Goal: Task Accomplishment & Management: Manage account settings

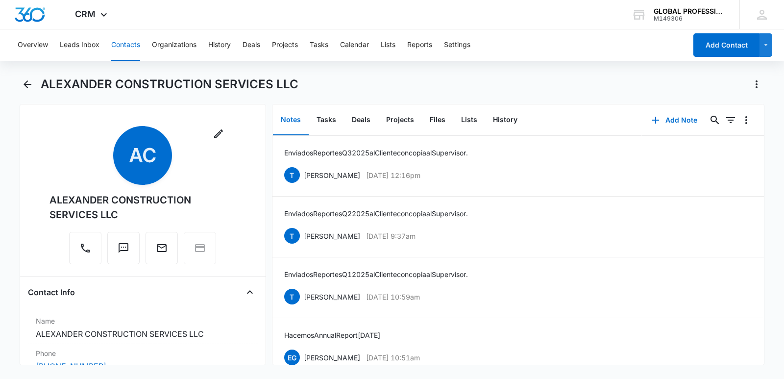
scroll to position [147, 0]
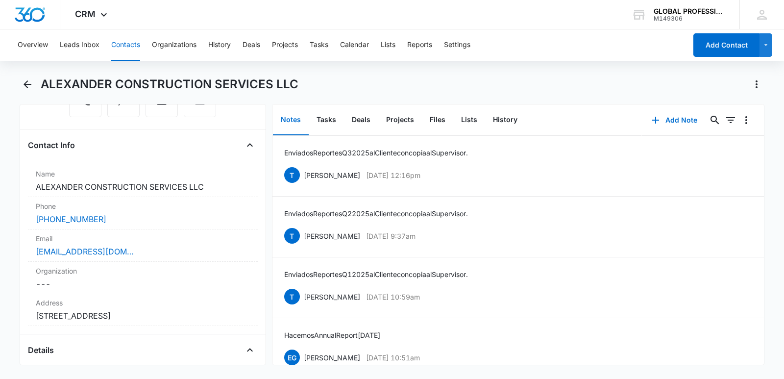
click at [127, 45] on button "Contacts" at bounding box center [125, 44] width 29 height 31
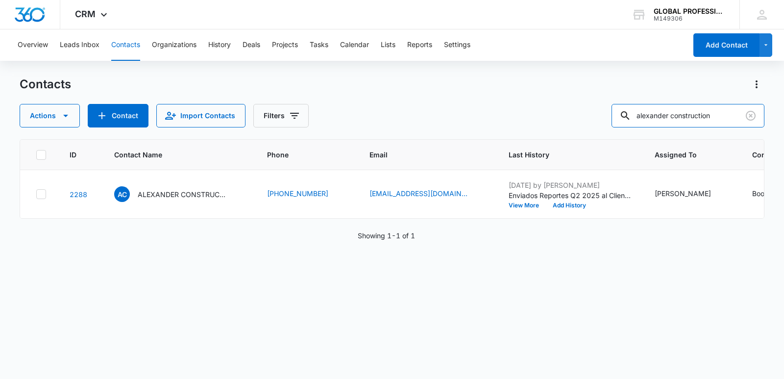
drag, startPoint x: 725, startPoint y: 114, endPoint x: 431, endPoint y: 80, distance: 296.0
click at [441, 93] on div "Contacts Actions Contact Import Contacts Filters alexander construction" at bounding box center [392, 101] width 745 height 51
type input "sion"
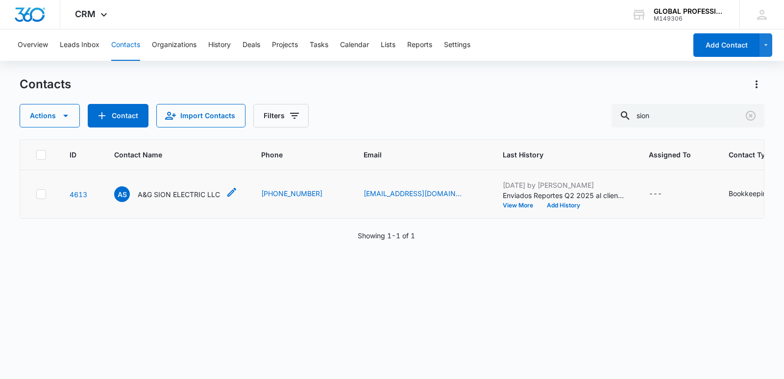
click at [197, 199] on p "A&G SION ELECTRIC LLC" at bounding box center [179, 194] width 82 height 10
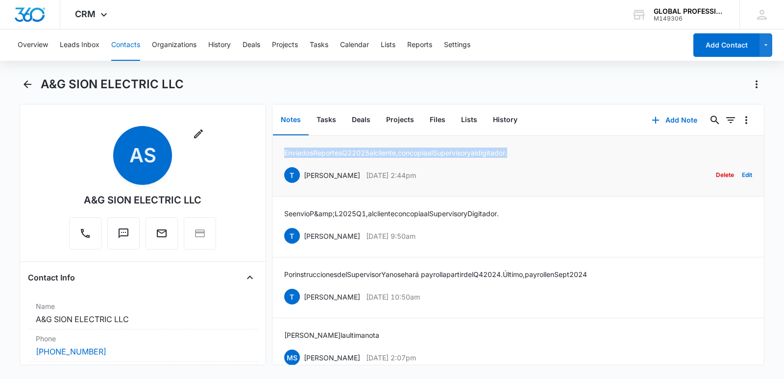
drag, startPoint x: 284, startPoint y: 154, endPoint x: 536, endPoint y: 154, distance: 251.4
click at [536, 155] on div "Enviados Reportes Q2 2025 al cliente, con copia al Supervisor y al digitador. […" at bounding box center [518, 166] width 468 height 37
copy p "Enviados Reportes Q2 2025 al cliente, con copia al Supervisor y al digitador."
click at [676, 118] on button "Add Note" at bounding box center [674, 120] width 65 height 24
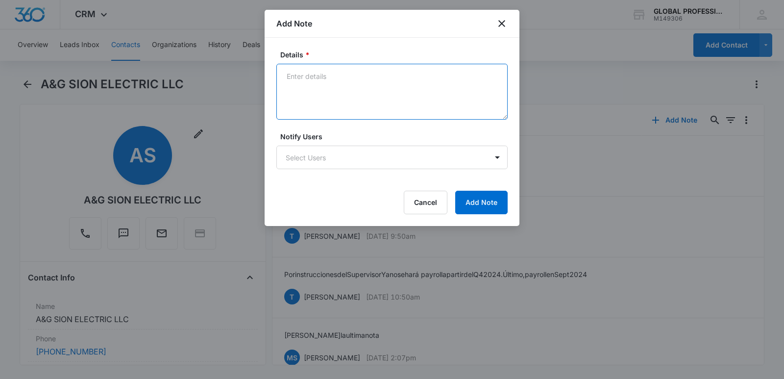
click at [345, 85] on textarea "Details *" at bounding box center [391, 92] width 231 height 56
paste textarea "Enviados Reportes Q2 2025 al cliente, con copia al Supervisor y al digitador."
click at [357, 76] on textarea "Enviados Reportes Q2 2025 al cliente, con copia al Supervisor y al digitador." at bounding box center [391, 92] width 231 height 56
type textarea "Enviados Reportes Q3 2025 al cliente, con copia al Supervisor y al digitador."
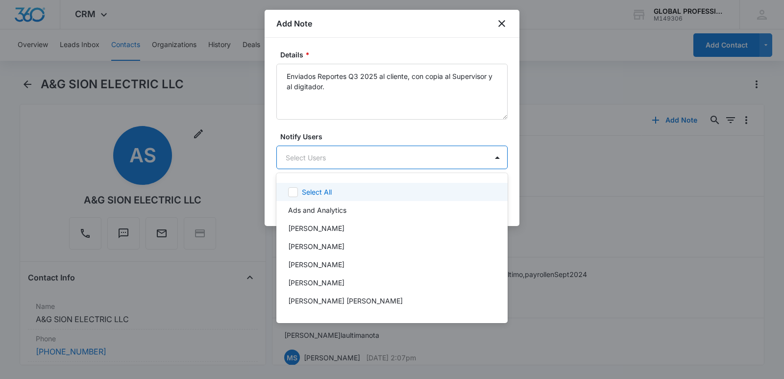
click at [323, 160] on body "CRM Apps Reputation Websites Forms CRM Email Ads Intelligence Brand Settings AI…" at bounding box center [392, 189] width 784 height 379
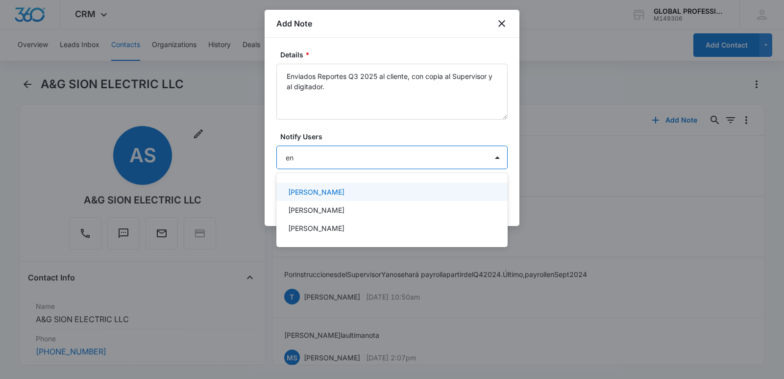
type input "enr"
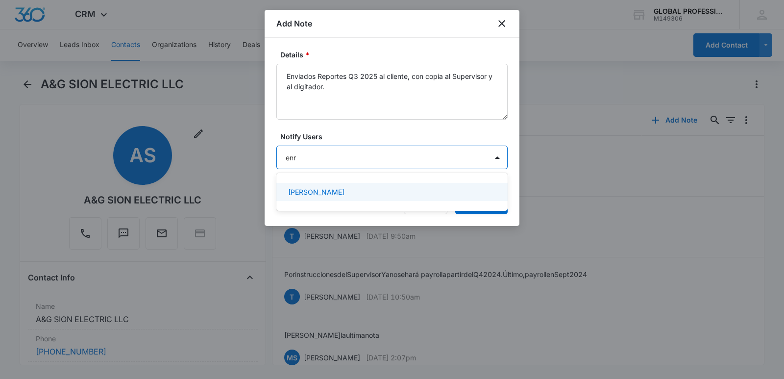
click at [346, 191] on div "[PERSON_NAME]" at bounding box center [391, 192] width 206 height 10
type input "j"
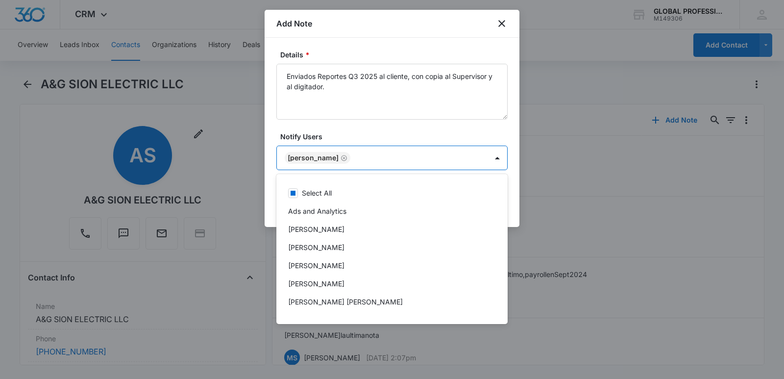
click at [463, 134] on div at bounding box center [392, 189] width 784 height 379
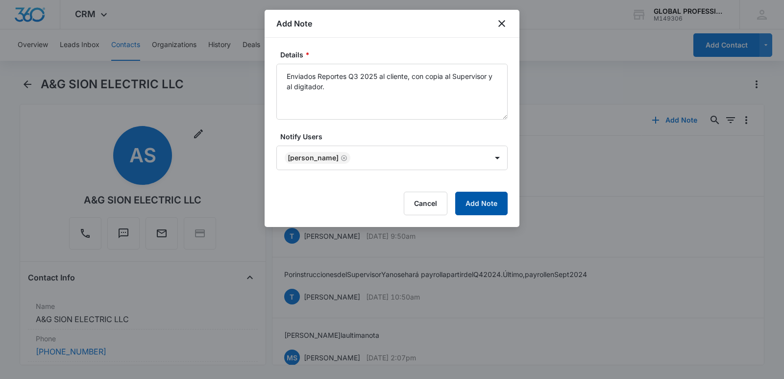
click at [478, 199] on button "Add Note" at bounding box center [481, 204] width 52 height 24
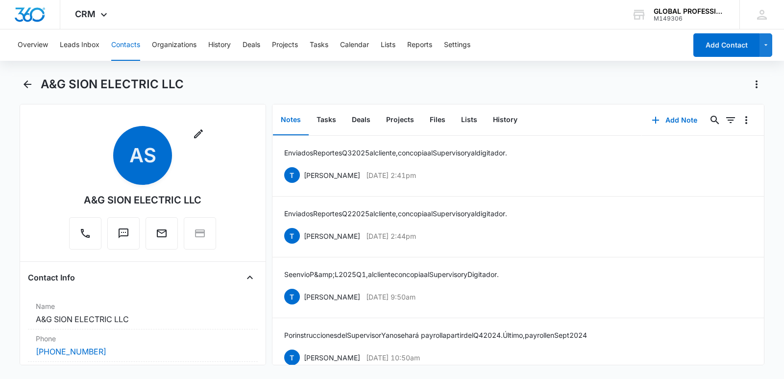
click at [133, 41] on button "Contacts" at bounding box center [125, 44] width 29 height 31
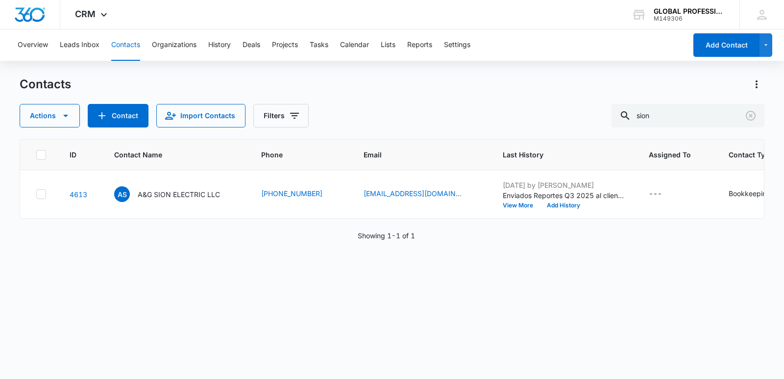
click at [190, 199] on p "A&G SION ELECTRIC LLC" at bounding box center [179, 194] width 82 height 10
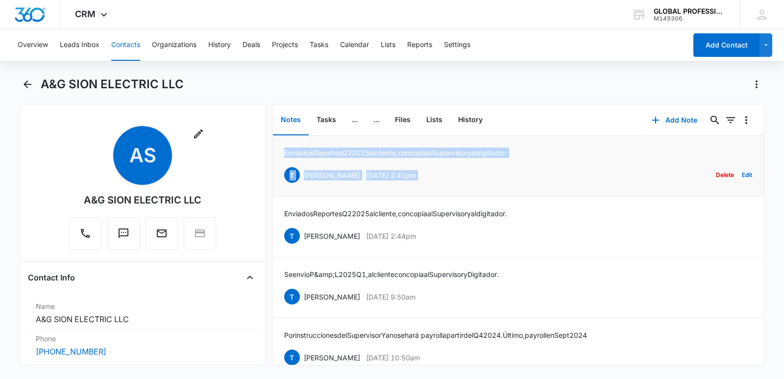
drag, startPoint x: 284, startPoint y: 152, endPoint x: 588, endPoint y: 151, distance: 303.8
click at [588, 151] on div "Enviados Reportes Q3 2025 al cliente, con copia al Supervisor y al digitador. T…" at bounding box center [518, 166] width 468 height 37
drag, startPoint x: 467, startPoint y: 173, endPoint x: 392, endPoint y: 164, distance: 75.6
click at [468, 173] on div "T [PERSON_NAME] [DATE] 2:41pm Delete Edit" at bounding box center [518, 175] width 468 height 19
drag, startPoint x: 303, startPoint y: 160, endPoint x: 291, endPoint y: 156, distance: 12.4
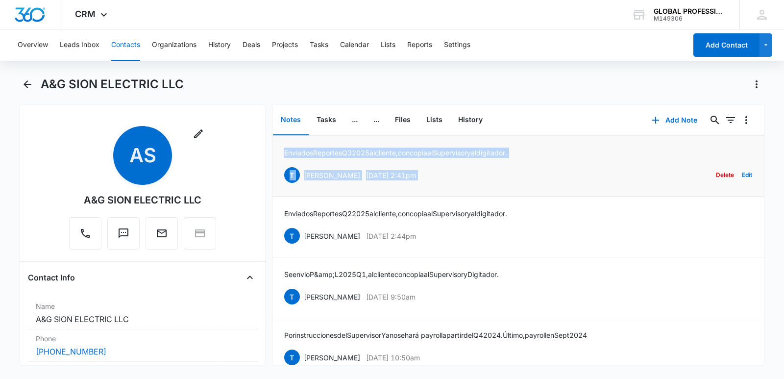
click at [302, 160] on div "Enviados Reportes Q3 2025 al cliente, con copia al Supervisor y al digitador. T…" at bounding box center [518, 166] width 468 height 37
click at [451, 174] on div "T [PERSON_NAME] [DATE] 2:41pm Delete Edit" at bounding box center [518, 175] width 468 height 19
drag, startPoint x: 285, startPoint y: 154, endPoint x: 532, endPoint y: 155, distance: 247.5
click at [532, 155] on div "Enviados Reportes Q3 2025 al cliente, con copia al Supervisor y al digitador. T…" at bounding box center [518, 166] width 468 height 37
copy p "Enviados Reportes Q3 2025 al cliente, con copia al Supervisor y al digitador."
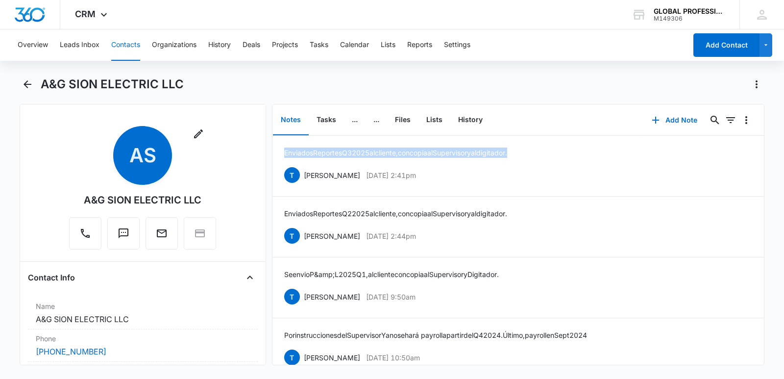
click at [124, 44] on button "Contacts" at bounding box center [125, 44] width 29 height 31
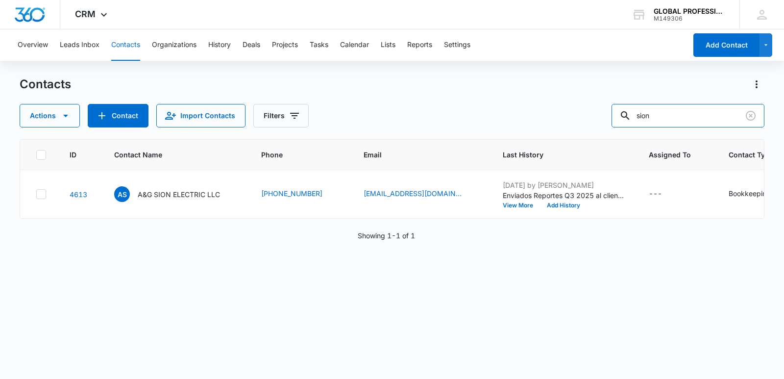
drag, startPoint x: 679, startPoint y: 115, endPoint x: 378, endPoint y: 94, distance: 301.7
click at [409, 106] on div "Actions Contact Import Contacts Filters sion" at bounding box center [392, 116] width 745 height 24
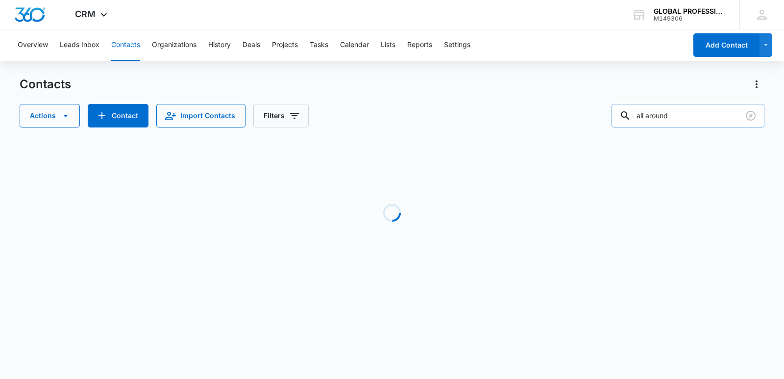
type input "all around"
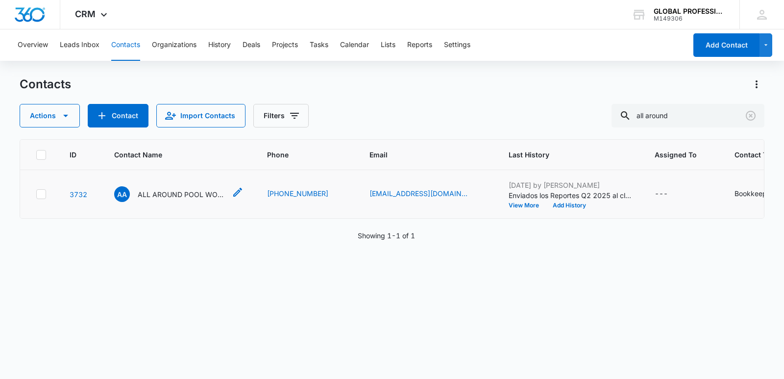
click at [188, 199] on p "ALL AROUND POOL WORKS LLC" at bounding box center [182, 194] width 88 height 10
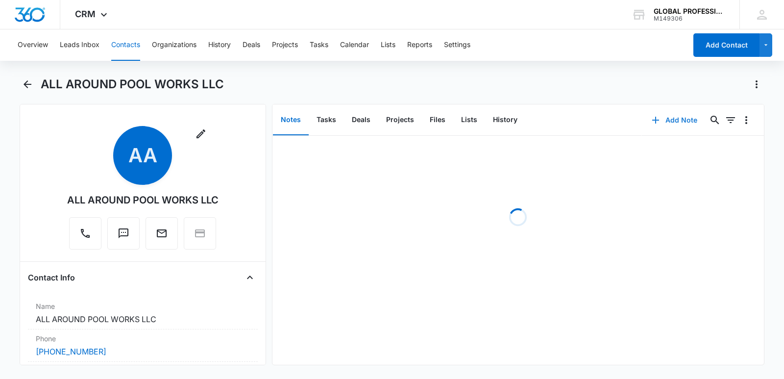
click at [672, 120] on button "Add Note" at bounding box center [674, 120] width 65 height 24
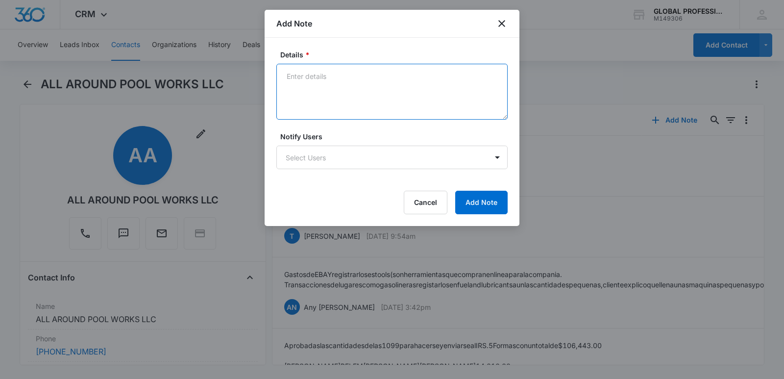
click at [309, 79] on textarea "Details *" at bounding box center [391, 92] width 231 height 56
paste textarea "Enviados Reportes Q3 2025 al cliente, con copia al Supervisor y al digitador."
type textarea "Enviados Reportes Q3 2025 al cliente, con copia al Supervisor y al digitador."
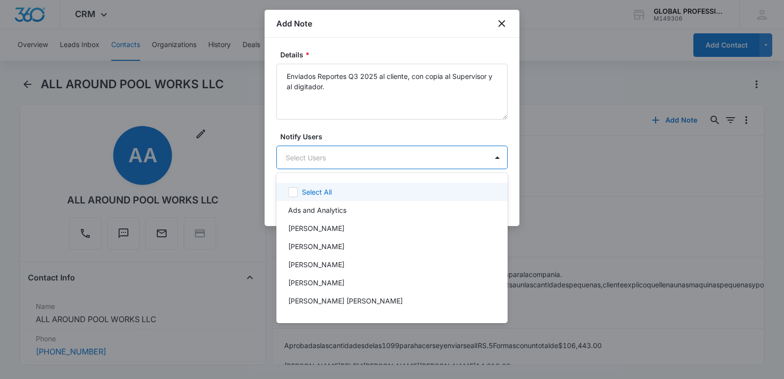
click at [321, 157] on body "CRM Apps Reputation Websites Forms CRM Email Ads Intelligence Brand Settings AI…" at bounding box center [392, 189] width 784 height 379
type input "en"
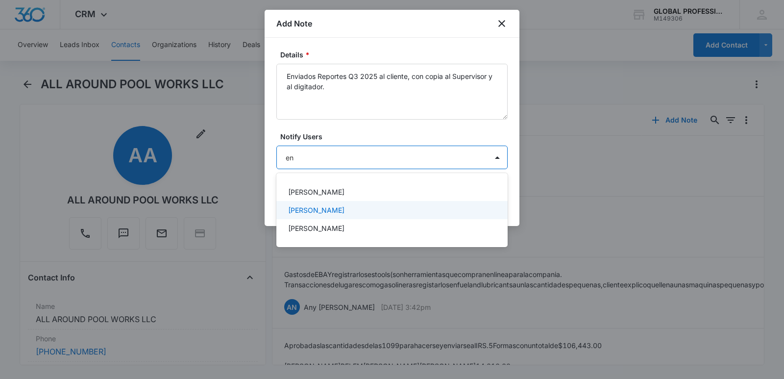
click at [367, 210] on div "[PERSON_NAME]" at bounding box center [391, 210] width 206 height 10
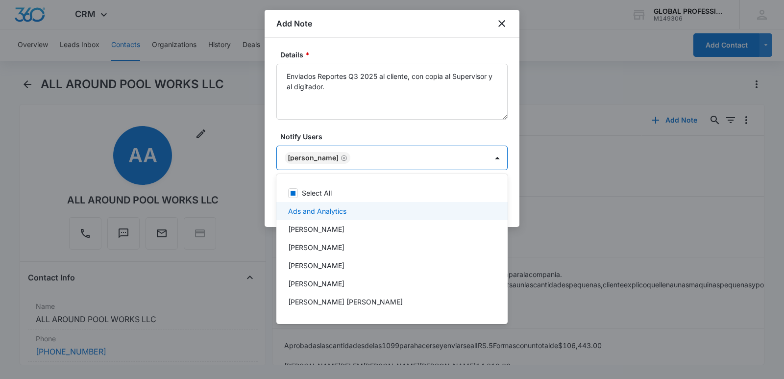
click at [513, 132] on div at bounding box center [392, 189] width 784 height 379
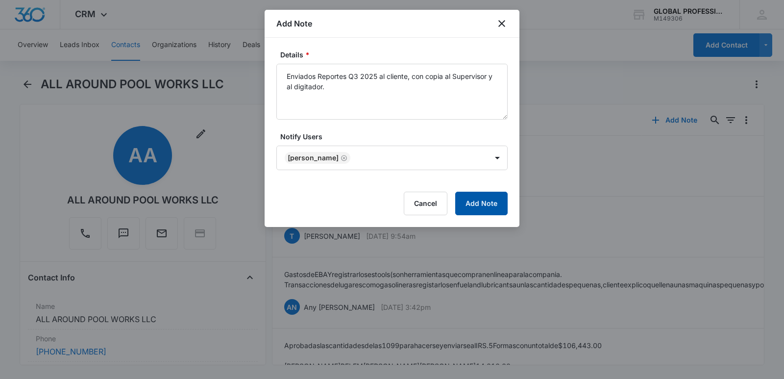
click at [478, 202] on button "Add Note" at bounding box center [481, 204] width 52 height 24
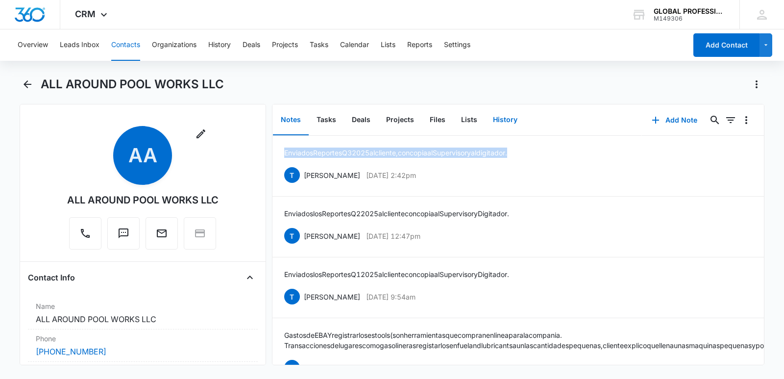
drag, startPoint x: 285, startPoint y: 154, endPoint x: 509, endPoint y: 126, distance: 225.8
click at [520, 141] on li "Enviados Reportes Q3 2025 al cliente, con copia al Supervisor y al digitador. T…" at bounding box center [518, 166] width 492 height 61
copy p "Enviados Reportes Q3 2025 al cliente, con copia al Supervisor y al digita"
click at [126, 40] on button "Contacts" at bounding box center [125, 44] width 29 height 31
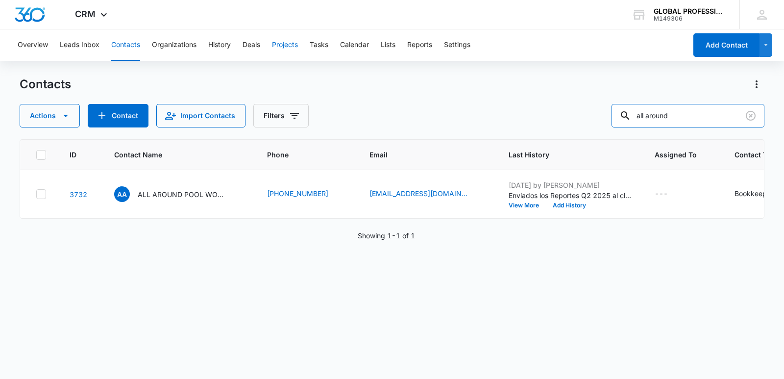
drag, startPoint x: 704, startPoint y: 117, endPoint x: 298, endPoint y: 45, distance: 411.6
click at [357, 73] on div "Overview Leads Inbox Contacts Organizations History Deals Projects Tasks Calend…" at bounding box center [392, 203] width 784 height 348
type input "faithnic"
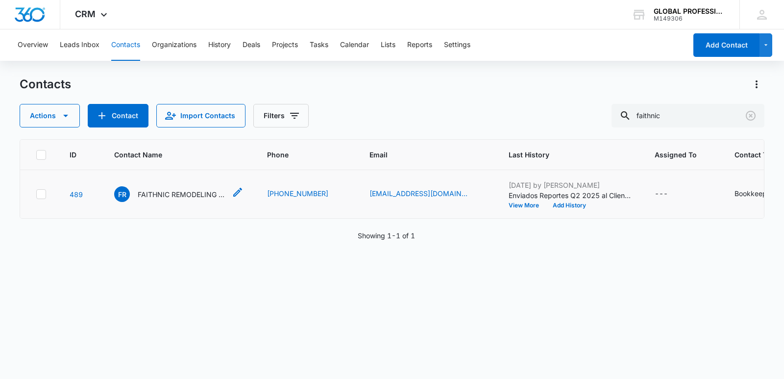
click at [151, 199] on p "FAITHNIC REMODELING LLC" at bounding box center [182, 194] width 88 height 10
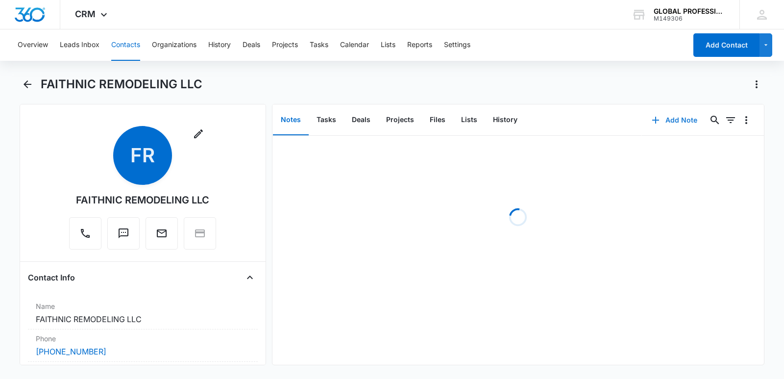
click at [677, 120] on button "Add Note" at bounding box center [674, 120] width 65 height 24
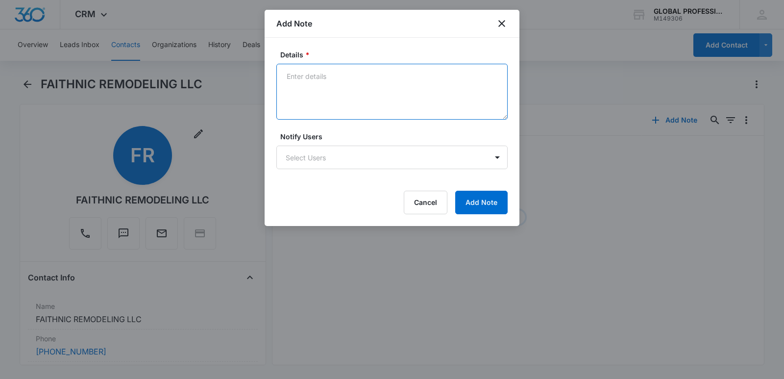
click at [341, 84] on textarea "Details *" at bounding box center [391, 92] width 231 height 56
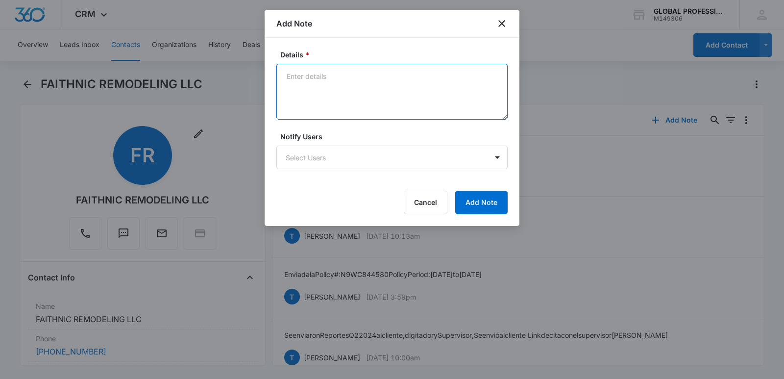
paste textarea "Enviados Reportes Q3 2025 al cliente, con copia al Supervisor y al digita"
type textarea "Enviados Reportes Q3 2025 al cliente, con copia al Supervisor y al digita"
click at [293, 158] on body "CRM Apps Reputation Websites Forms CRM Email Ads Intelligence Brand Settings AI…" at bounding box center [392, 189] width 784 height 379
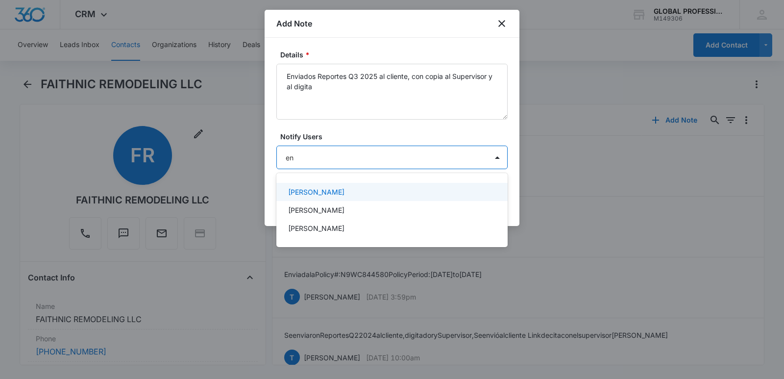
type input "en"
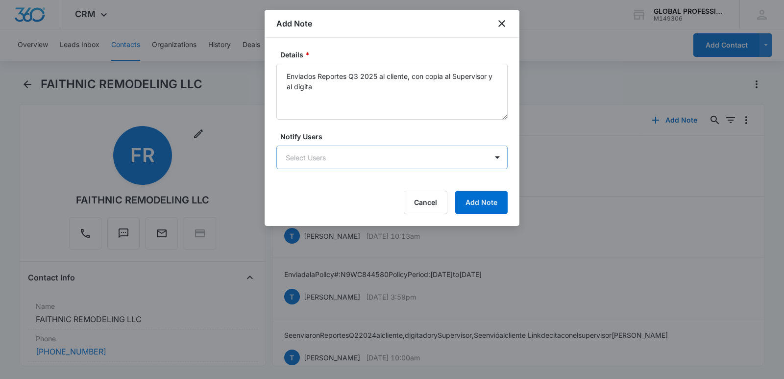
click at [328, 156] on body "CRM Apps Reputation Websites Forms CRM Email Ads Intelligence Brand Settings AI…" at bounding box center [392, 189] width 784 height 379
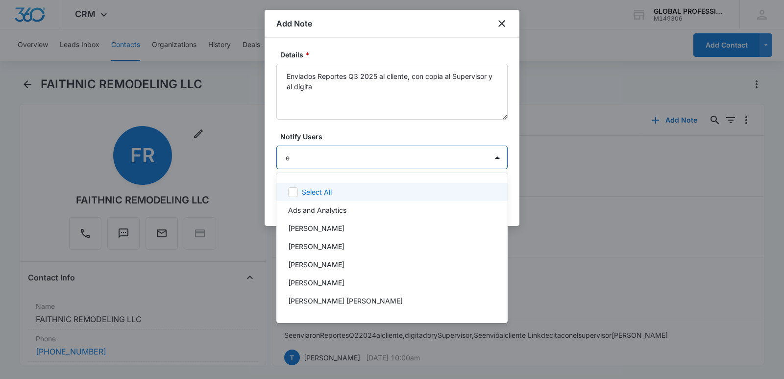
type input "en"
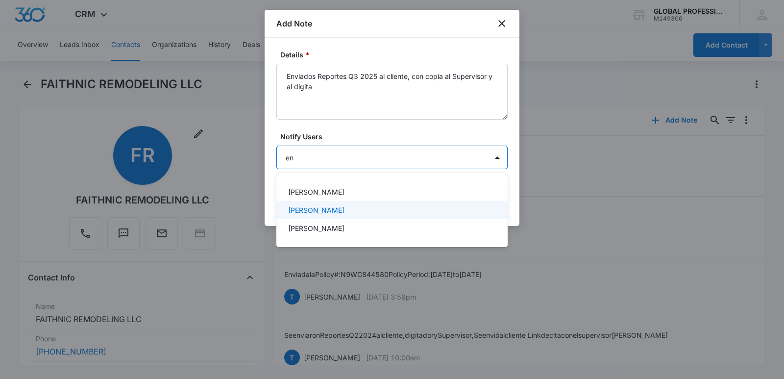
click at [316, 215] on div "[PERSON_NAME]" at bounding box center [391, 210] width 231 height 18
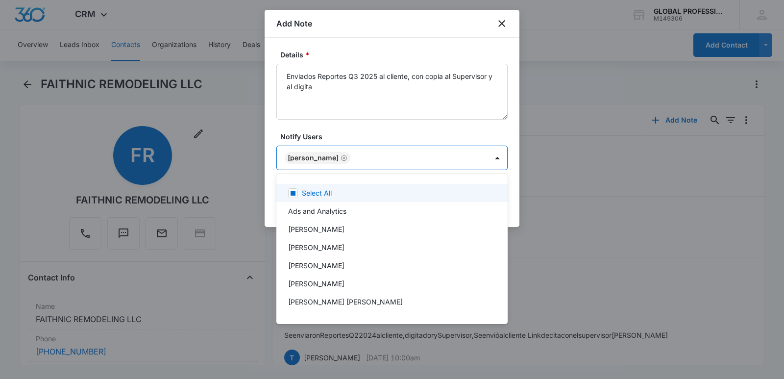
click at [442, 122] on div at bounding box center [392, 189] width 784 height 379
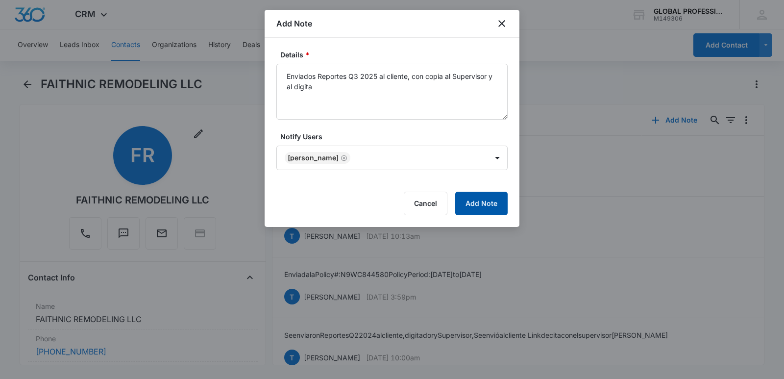
click at [481, 209] on button "Add Note" at bounding box center [481, 204] width 52 height 24
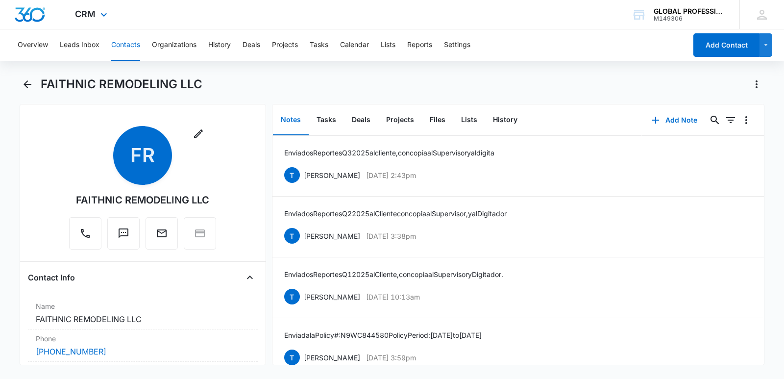
drag, startPoint x: 130, startPoint y: 46, endPoint x: 287, endPoint y: 25, distance: 158.2
click at [130, 46] on button "Contacts" at bounding box center [125, 44] width 29 height 31
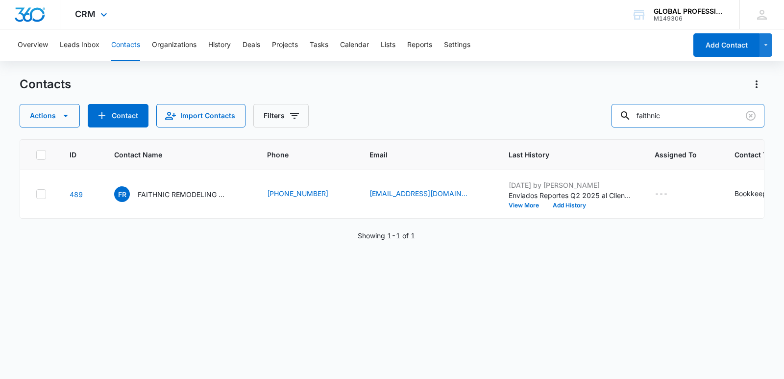
drag, startPoint x: 695, startPoint y: 117, endPoint x: 252, endPoint y: 17, distance: 454.3
click at [375, 79] on div "Contacts Actions Contact Import Contacts Filters faithnic" at bounding box center [392, 101] width 745 height 51
type input "wc painting"
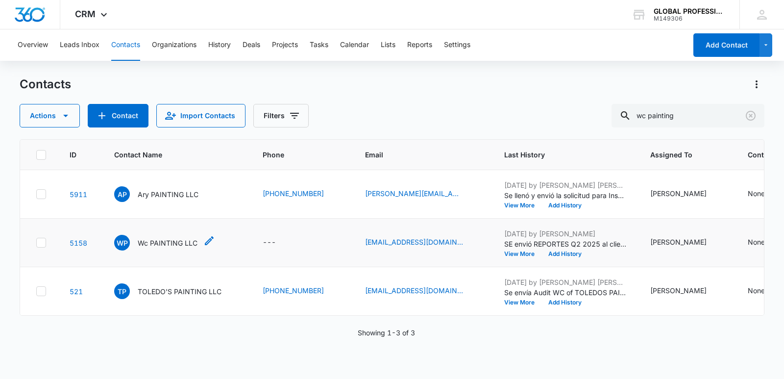
click at [159, 248] on p "Wc PAINTING LLC" at bounding box center [168, 243] width 60 height 10
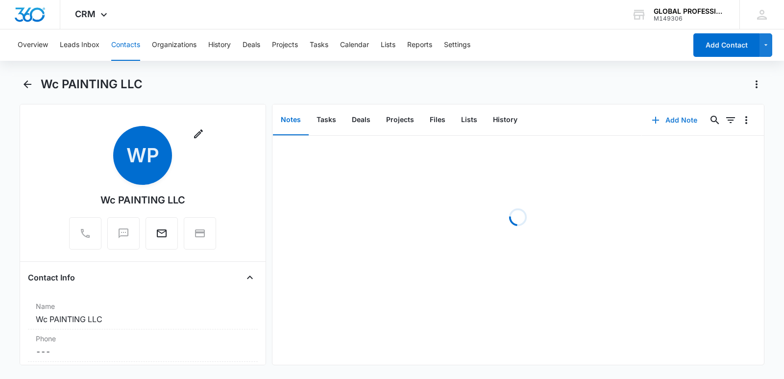
click at [668, 117] on button "Add Note" at bounding box center [674, 120] width 65 height 24
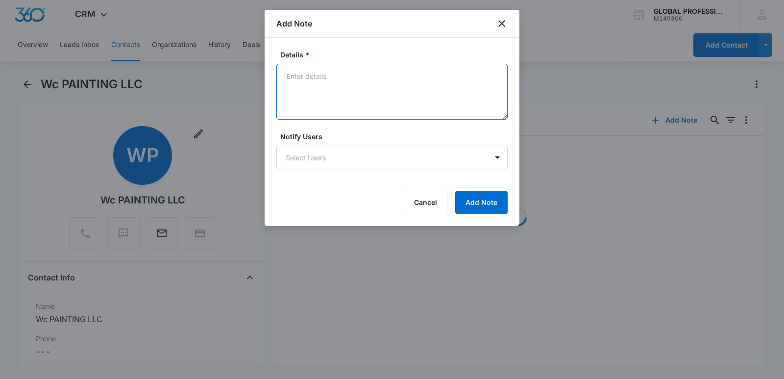
click at [309, 76] on textarea "Details *" at bounding box center [391, 92] width 231 height 56
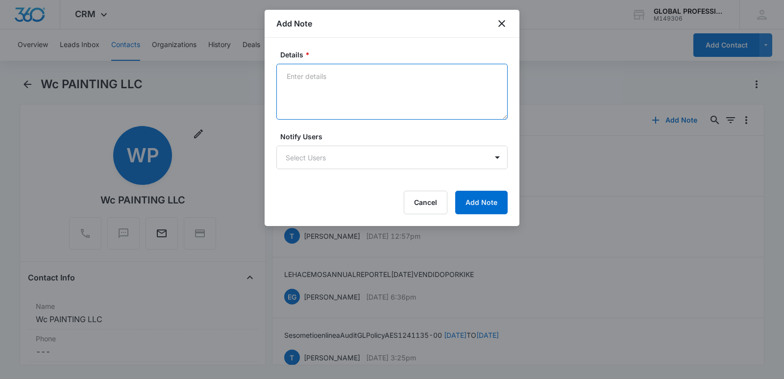
paste textarea "Enviados Reportes Q3 2025 al cliente, con copia al Supervisor y al digita"
type textarea "Enviados Reportes Q3 2025 al cliente, con copia al Supervisor y al digita"
click at [327, 160] on body "CRM Apps Reputation Websites Forms CRM Email Ads Intelligence Brand Settings AI…" at bounding box center [392, 189] width 784 height 379
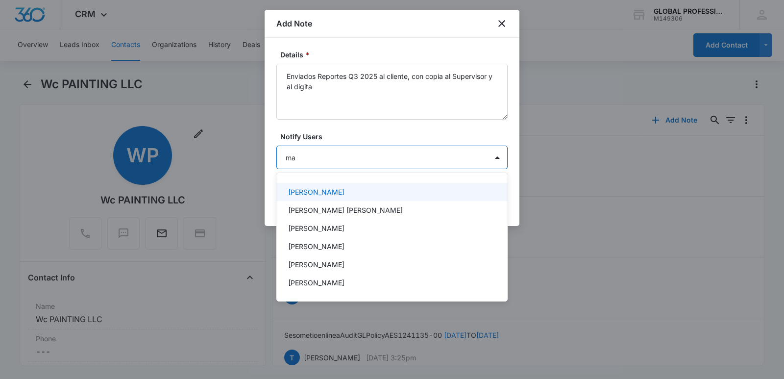
type input "mar"
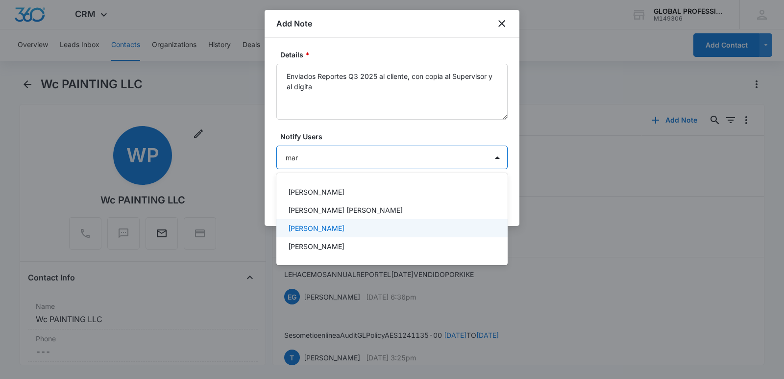
click at [321, 225] on p "[PERSON_NAME]" at bounding box center [316, 228] width 56 height 10
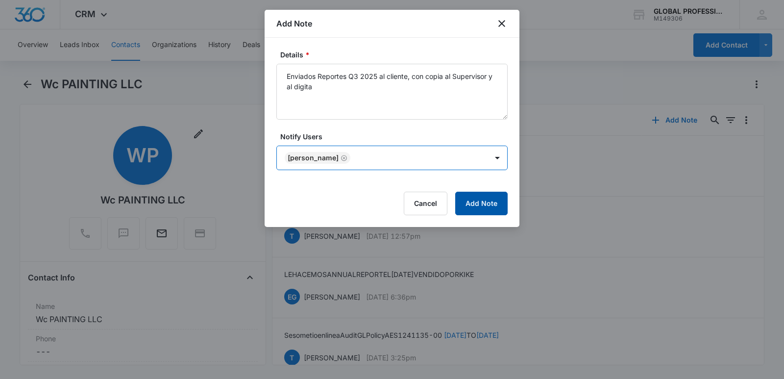
click at [485, 198] on button "Add Note" at bounding box center [481, 204] width 52 height 24
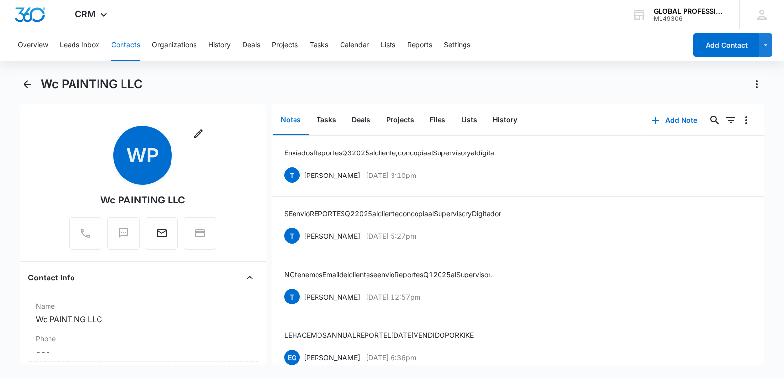
click at [129, 47] on button "Contacts" at bounding box center [125, 44] width 29 height 31
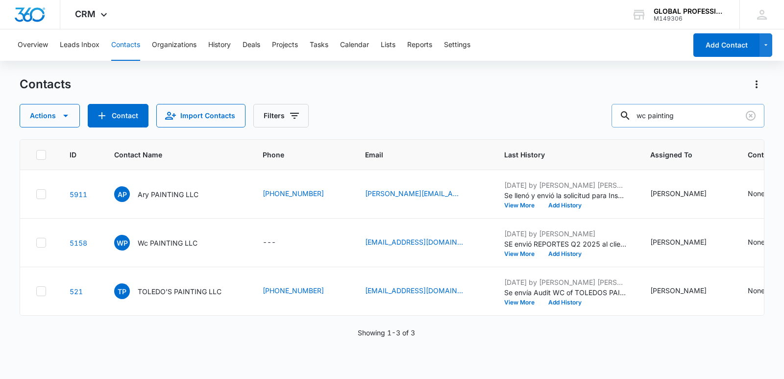
click at [696, 114] on input "wc painting" at bounding box center [688, 116] width 153 height 24
drag, startPoint x: 696, startPoint y: 114, endPoint x: 557, endPoint y: 111, distance: 139.7
click at [562, 113] on div "Actions Contact Import Contacts Filters wc painting" at bounding box center [392, 116] width 745 height 24
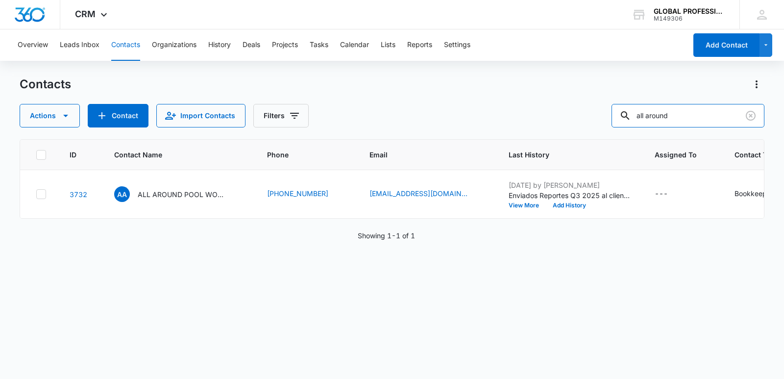
drag, startPoint x: 687, startPoint y: 115, endPoint x: 580, endPoint y: 108, distance: 107.1
click at [580, 108] on div "Actions Contact Import Contacts Filters all around" at bounding box center [392, 116] width 745 height 24
drag, startPoint x: 684, startPoint y: 113, endPoint x: 497, endPoint y: 124, distance: 187.5
click at [504, 124] on div "Actions Contact Import Contacts Filters faithnic" at bounding box center [392, 116] width 745 height 24
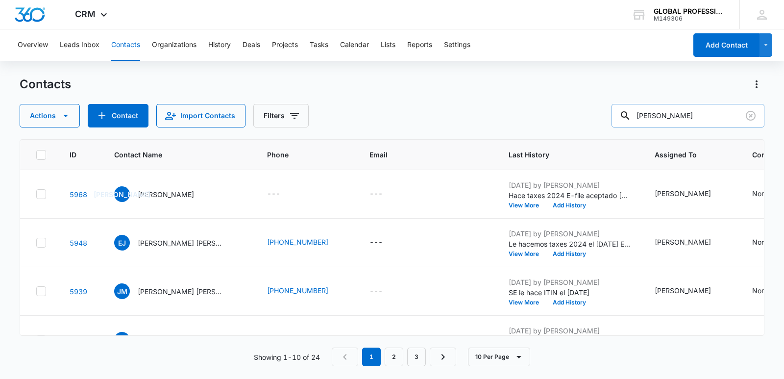
click at [697, 118] on input "[PERSON_NAME]" at bounding box center [688, 116] width 153 height 24
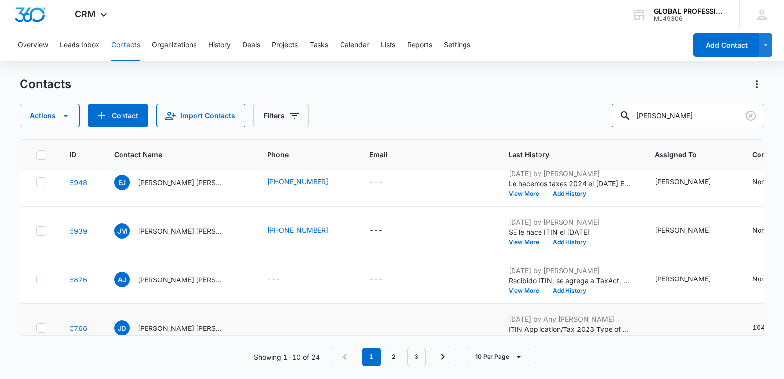
scroll to position [7, 0]
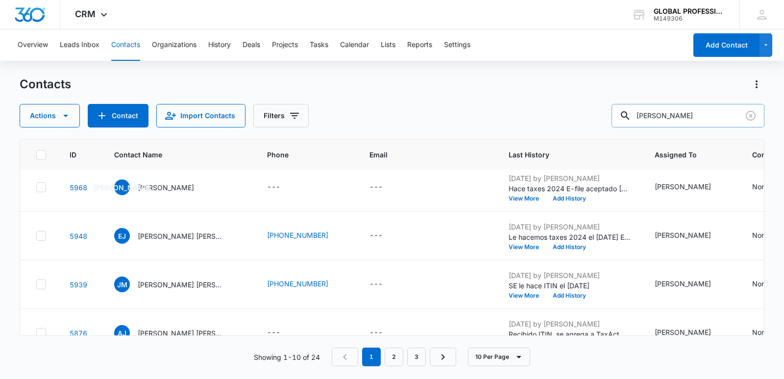
click at [700, 116] on input "[PERSON_NAME]" at bounding box center [688, 116] width 153 height 24
type input "[PERSON_NAME] construction"
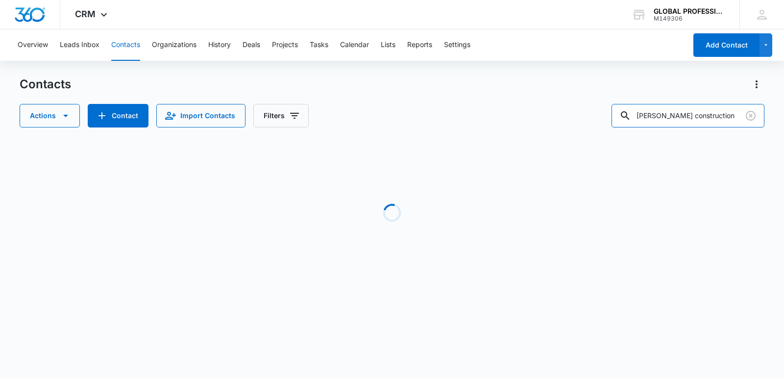
scroll to position [0, 0]
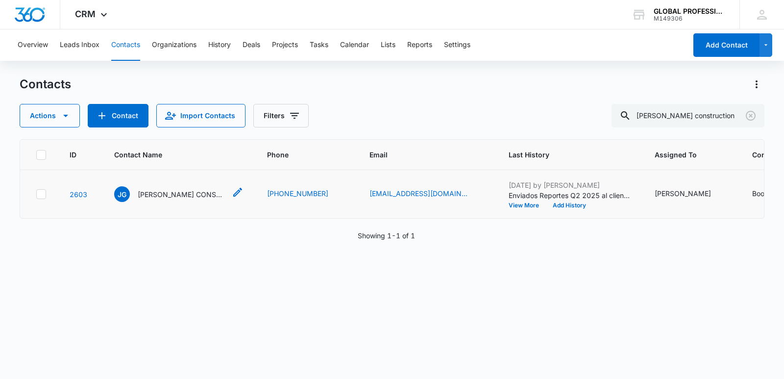
click at [175, 199] on p "[PERSON_NAME] CONSTRUCTION LLC" at bounding box center [182, 194] width 88 height 10
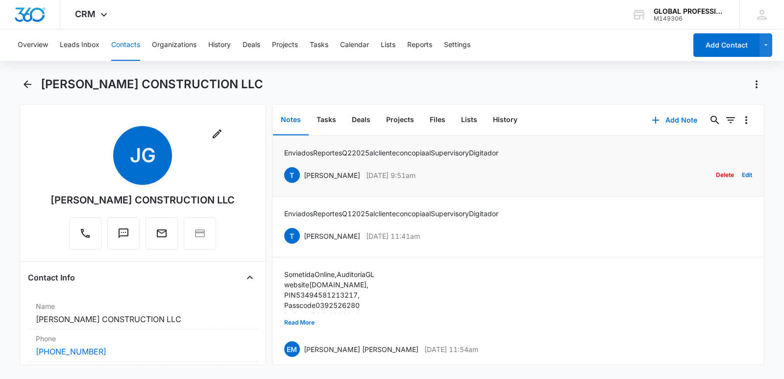
drag, startPoint x: 285, startPoint y: 154, endPoint x: 551, endPoint y: 155, distance: 266.1
click at [551, 155] on div "Enviados Reportes Q2 2025 al cliente con copia al Supervisor y Digitador [PERSO…" at bounding box center [518, 166] width 468 height 37
copy div "Enviados Reportes Q2 2025 al cliente con copia al Supervisor y Digitador [PERSO…"
click at [664, 123] on button "Add Note" at bounding box center [674, 120] width 65 height 24
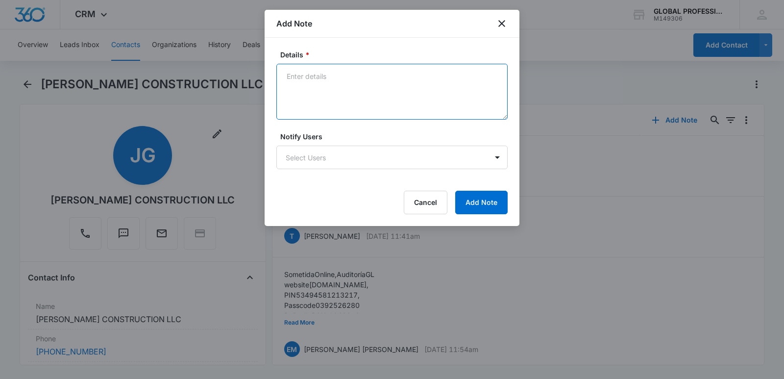
click at [331, 84] on textarea "Details *" at bounding box center [391, 92] width 231 height 56
paste textarea "Enviados Reportes Q2 2025 al cliente con copia al Supervisor y Digitador T [PER…"
click at [354, 75] on textarea "Enviados Reportes Q2 2025 al cliente con copia al Supervisor ." at bounding box center [391, 92] width 231 height 56
type textarea "Enviados Reportes Q3 2025 al cliente con copia al Supervisor ."
click at [360, 161] on body "CRM Apps Reputation Websites Forms CRM Email Ads Intelligence Brand Settings AI…" at bounding box center [392, 189] width 784 height 379
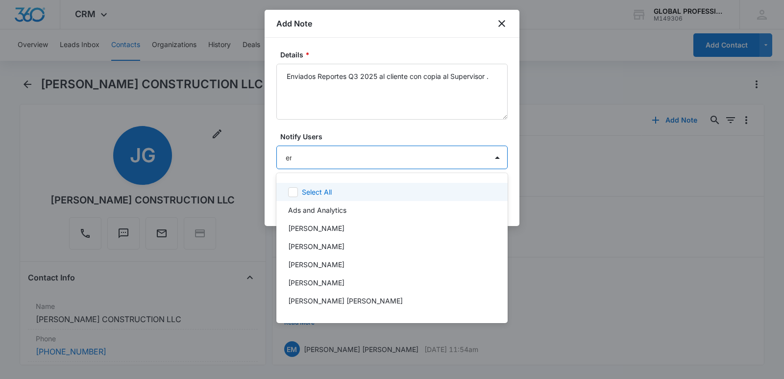
type input "ere"
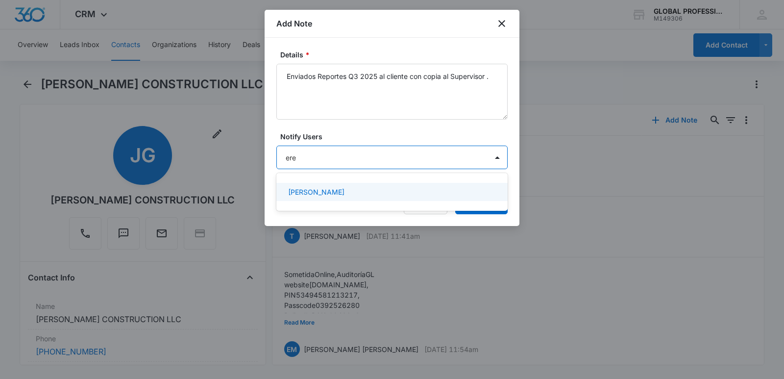
click at [338, 191] on p "[PERSON_NAME]" at bounding box center [316, 192] width 56 height 10
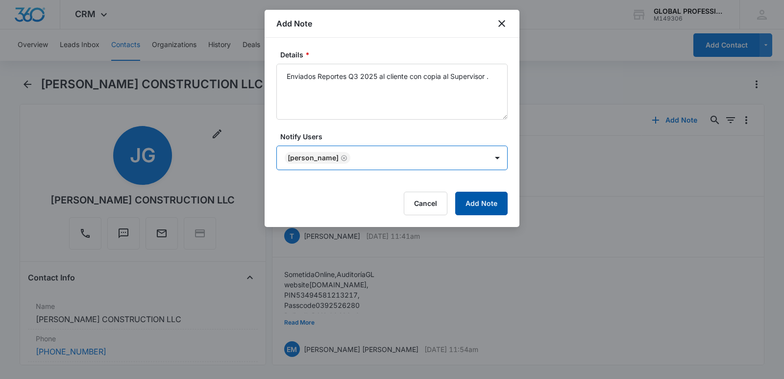
click at [473, 211] on button "Add Note" at bounding box center [481, 204] width 52 height 24
